Goal: Complete application form

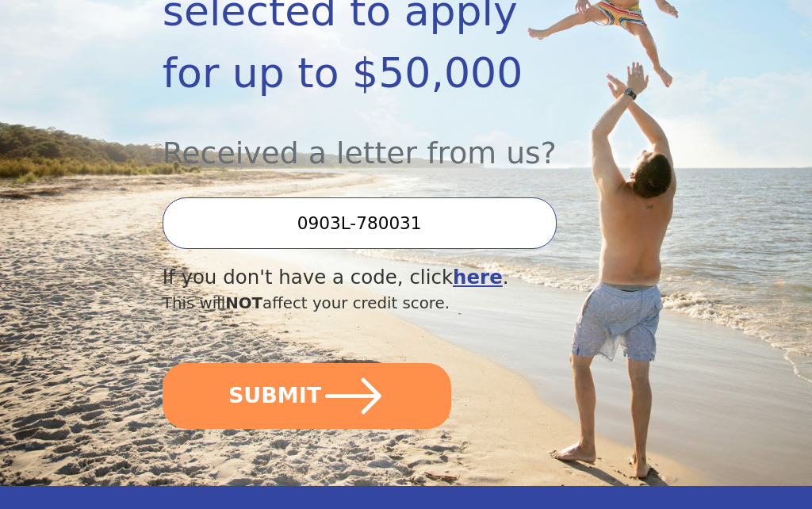
scroll to position [379, 0]
click at [280, 403] on button "SUBMIT" at bounding box center [307, 397] width 289 height 66
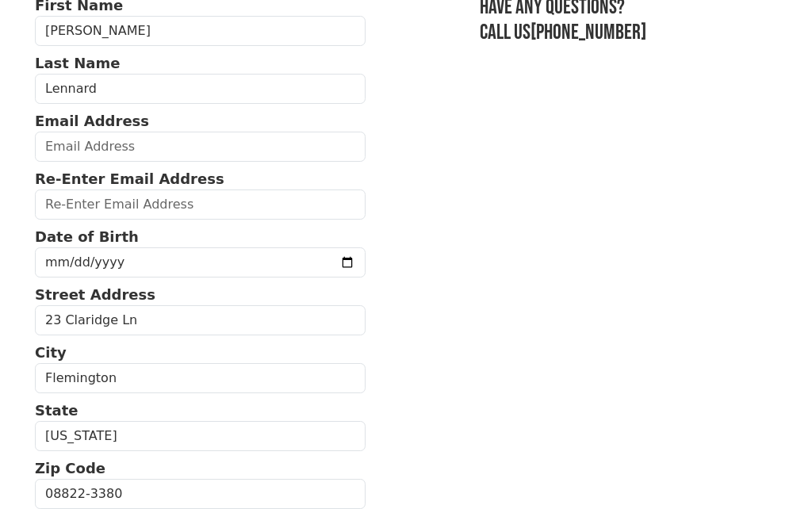
scroll to position [122, 0]
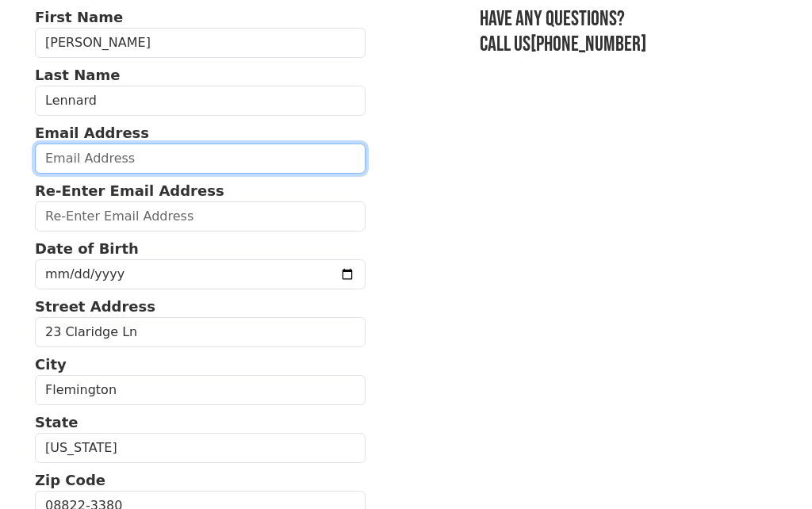
click at [67, 171] on input "email" at bounding box center [200, 159] width 331 height 30
type input "[EMAIL_ADDRESS][DOMAIN_NAME]"
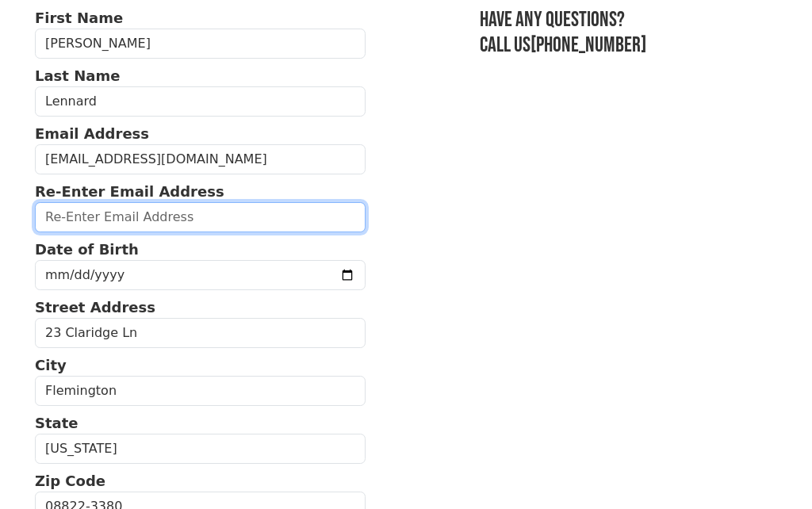
type input "[EMAIL_ADDRESS][DOMAIN_NAME]"
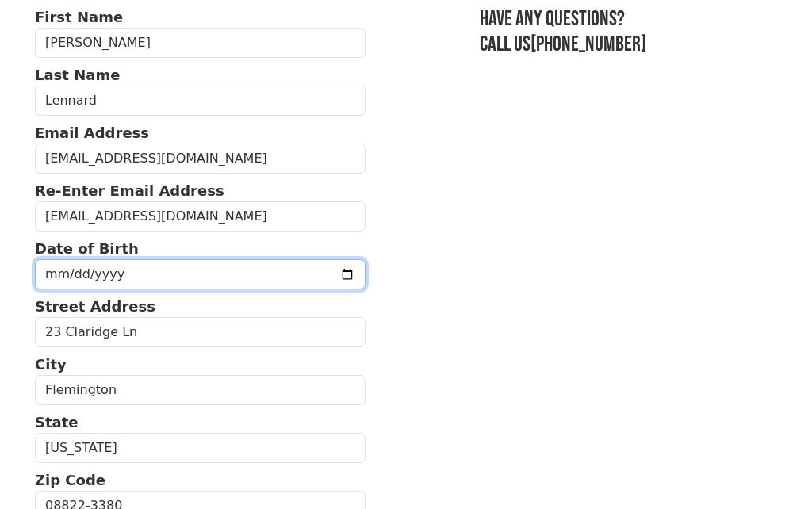
type input "[DATE]"
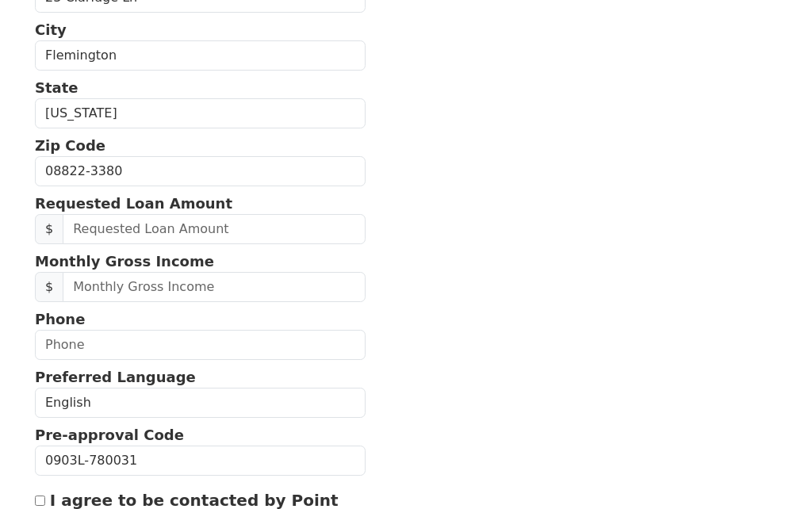
scroll to position [458, 0]
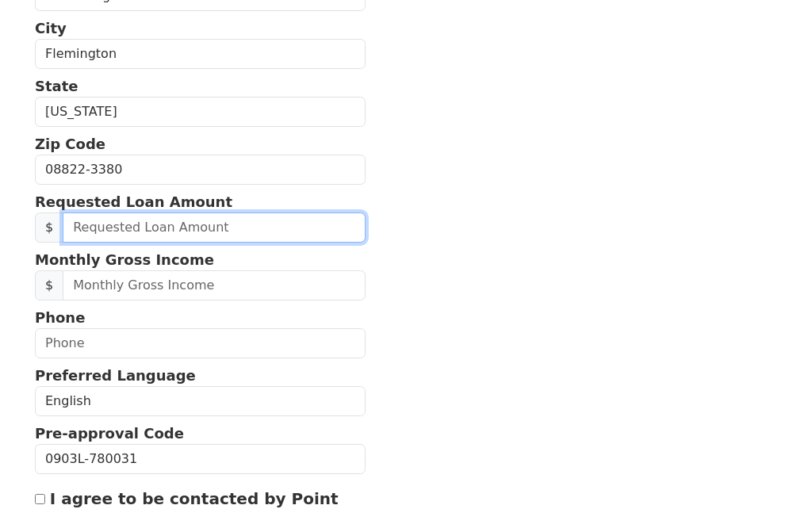
click at [155, 232] on input "text" at bounding box center [214, 228] width 303 height 30
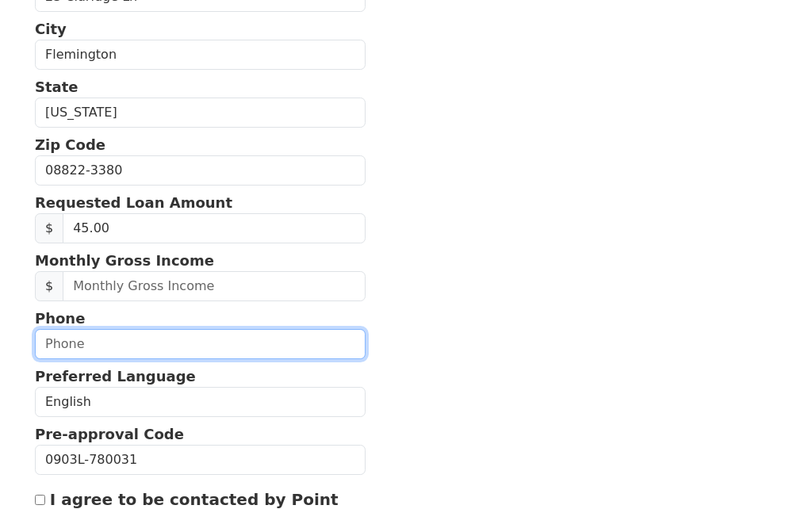
click at [138, 340] on input "text" at bounding box center [200, 344] width 331 height 30
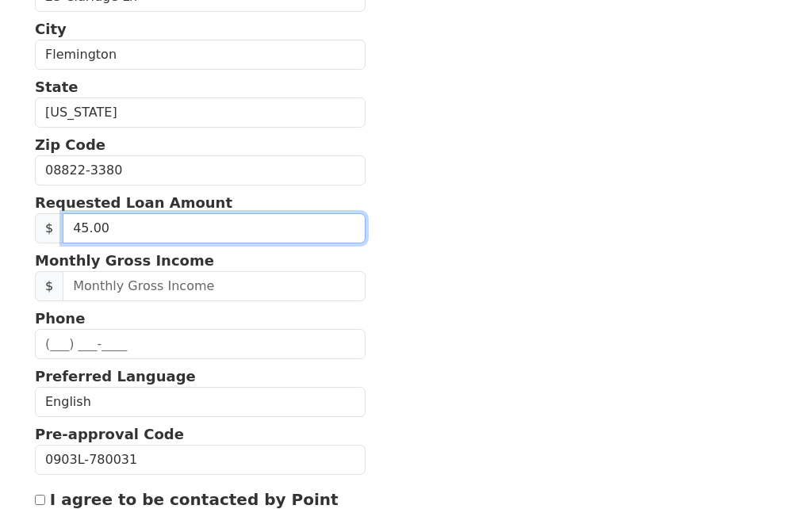
click at [164, 234] on input "45.00" at bounding box center [214, 228] width 303 height 30
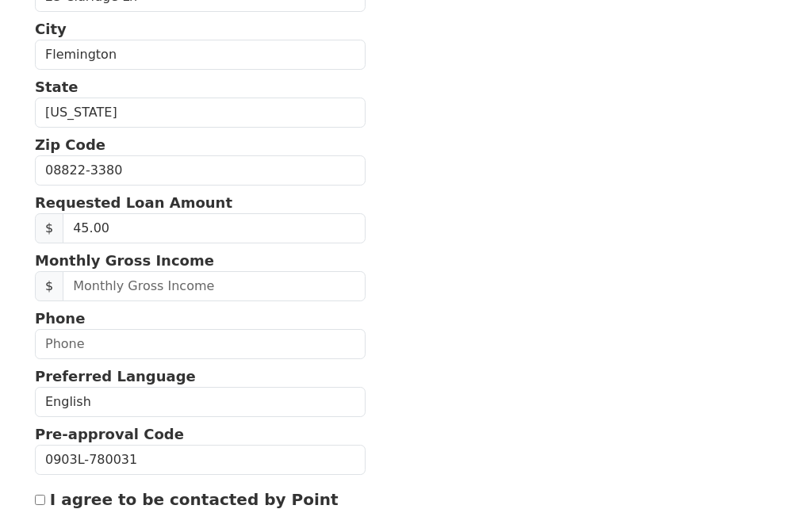
click at [517, 294] on section "First Name Sonya Last Name Lennard Email Address sonlenn@aol.com Re-Enter Email…" at bounding box center [406, 171] width 742 height 1000
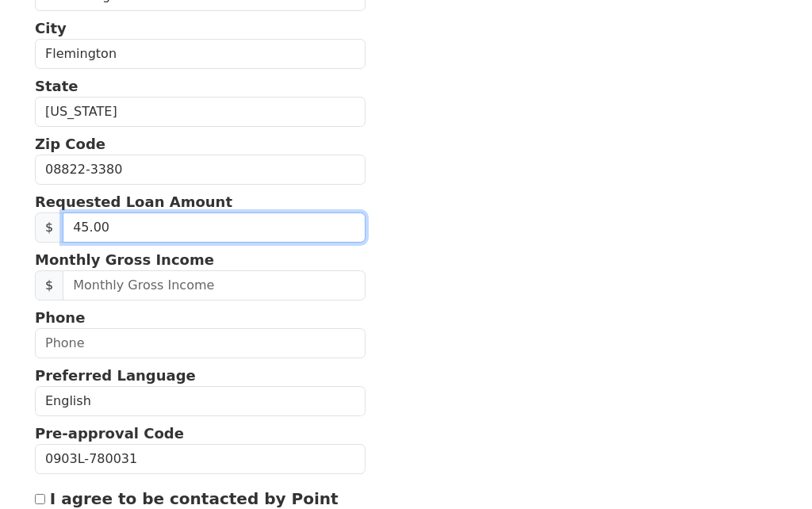
click at [140, 239] on input "45.00" at bounding box center [214, 228] width 303 height 30
type input "45.00"
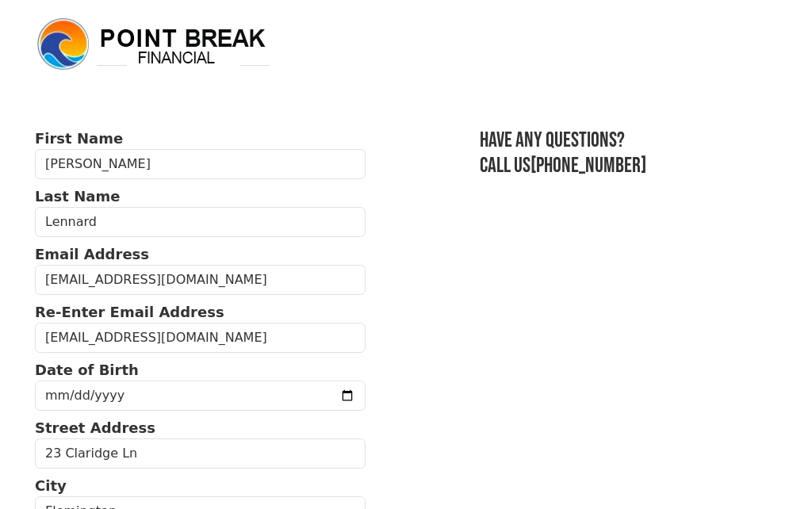
scroll to position [0, 0]
